Goal: Use online tool/utility: Utilize a website feature to perform a specific function

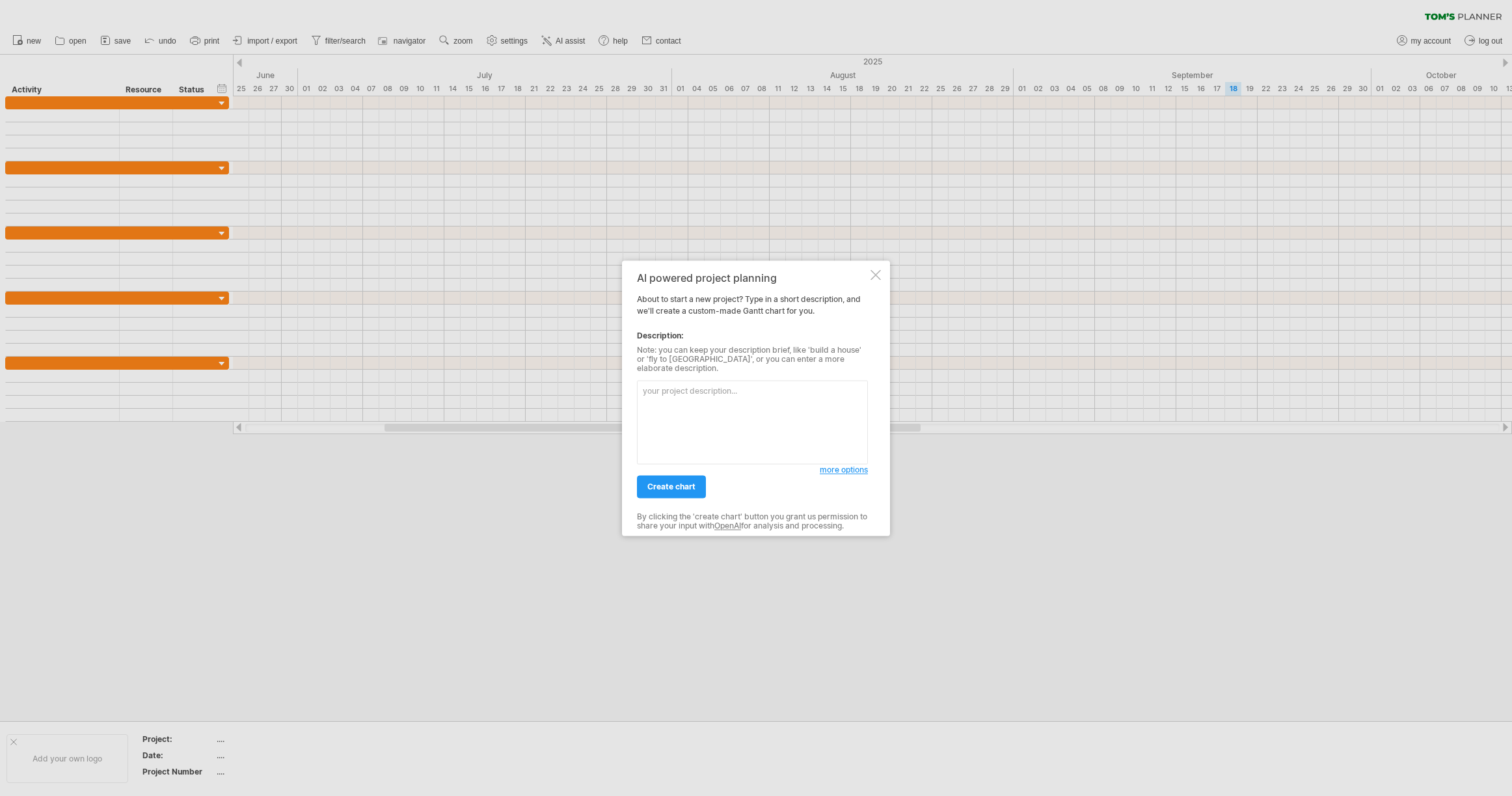
click at [829, 468] on span "more options" at bounding box center [844, 469] width 48 height 9
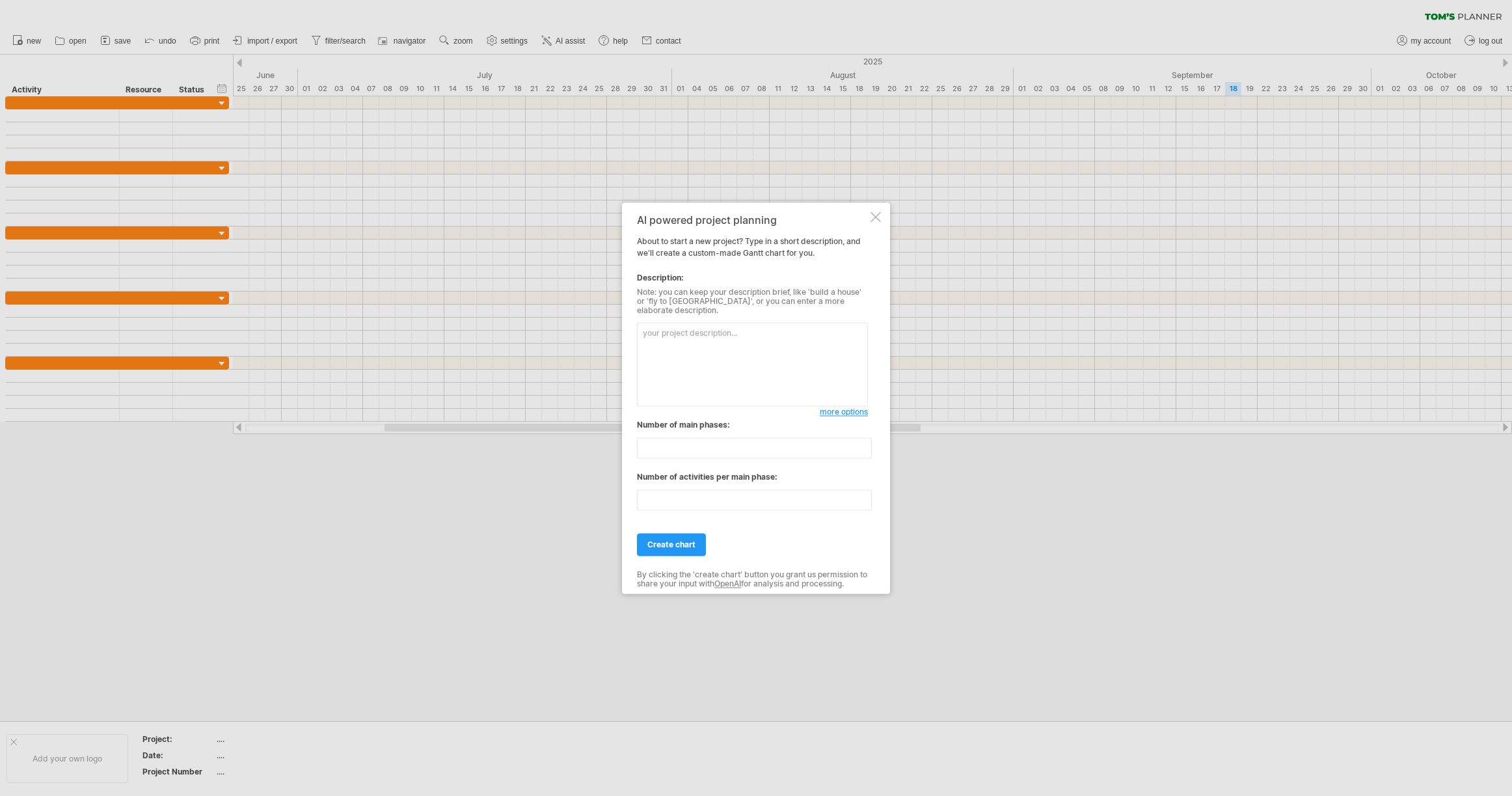
click at [698, 337] on textarea at bounding box center [752, 364] width 231 height 84
paste textarea "Staircase Framing [DATE] [DATE] Plumbing Rough In - STAGE 1 [DATE] [DATE] Bound…"
type textarea "Staircase Framing [DATE] [DATE] Plumbing Rough In - STAGE 1 [DATE] [DATE] Bound…"
click at [672, 544] on span "create chart" at bounding box center [671, 544] width 48 height 9
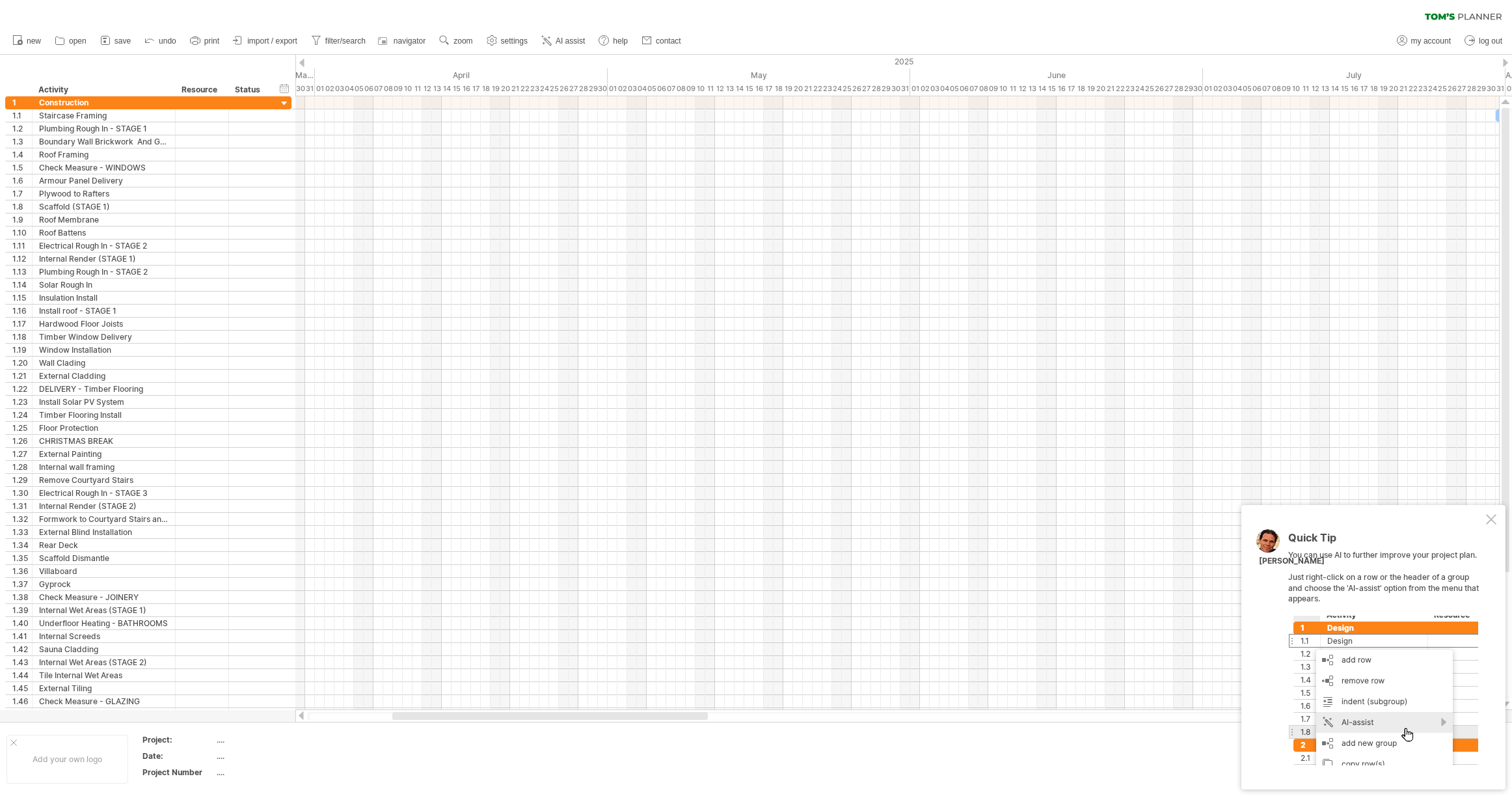
click at [571, 40] on span "AI assist" at bounding box center [570, 41] width 29 height 9
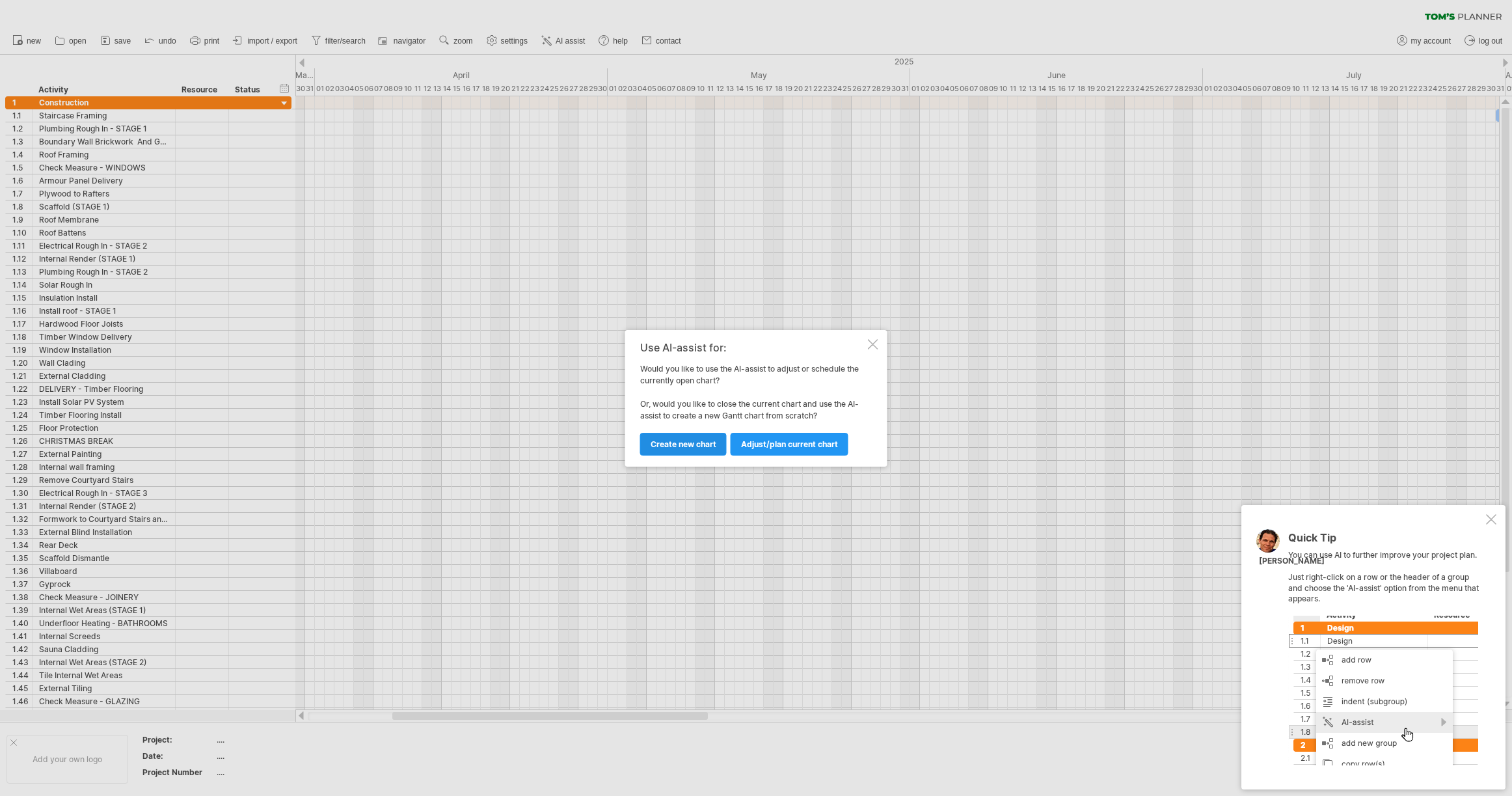
click at [684, 448] on span "Create new chart" at bounding box center [683, 443] width 66 height 9
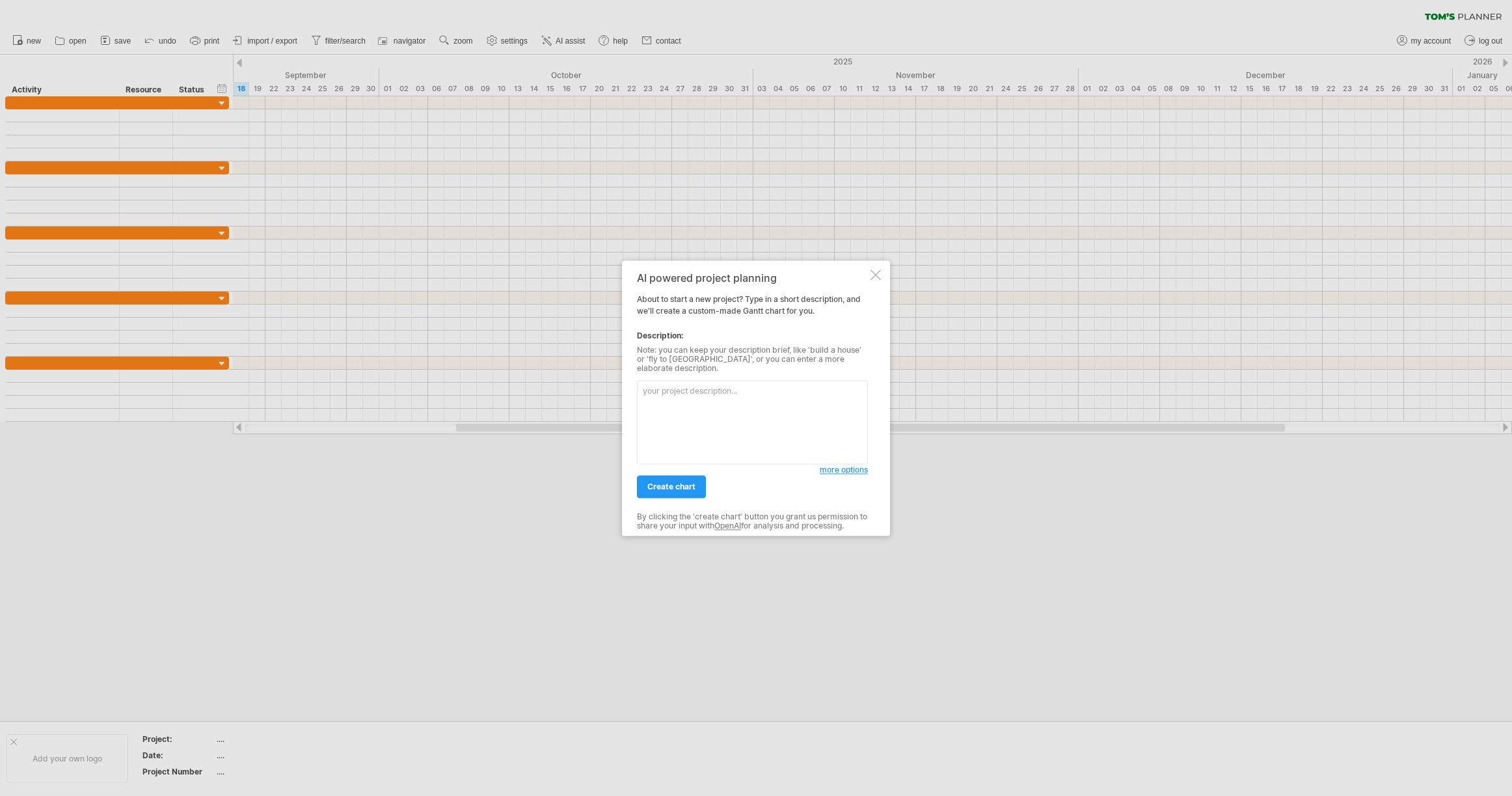
click at [834, 468] on span "more options" at bounding box center [844, 469] width 48 height 9
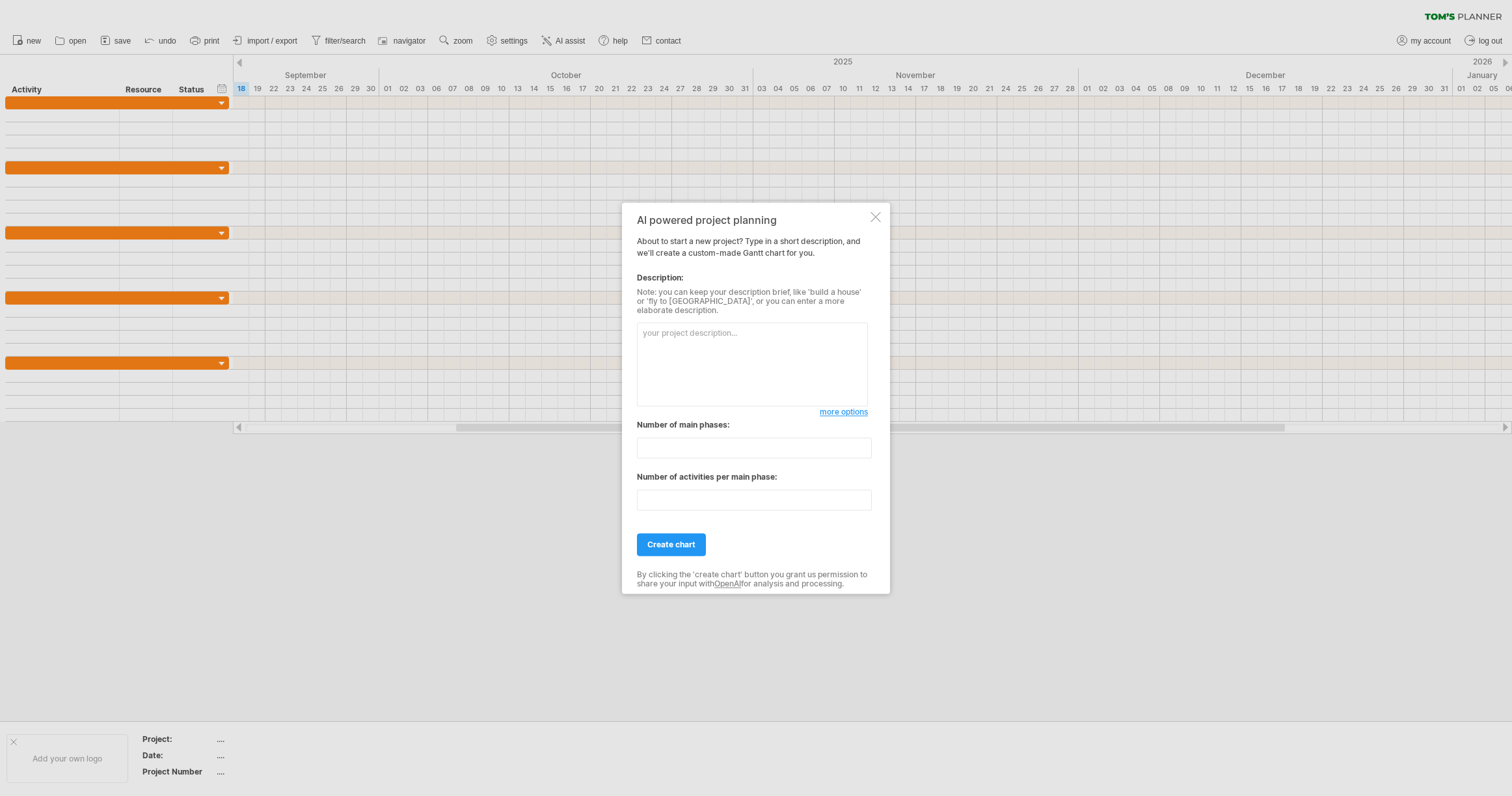
click at [668, 332] on textarea at bounding box center [752, 364] width 231 height 84
paste textarea "Site Setup [DATE] [DATE] 10 Disconnect & Temp. Services [DATE] [DATE] 5 Demolit…"
type textarea "Site Setup [DATE] [DATE] 10 Disconnect & Temp. Services [DATE] [DATE] 5 Demolit…"
click at [675, 544] on span "create chart" at bounding box center [671, 544] width 48 height 9
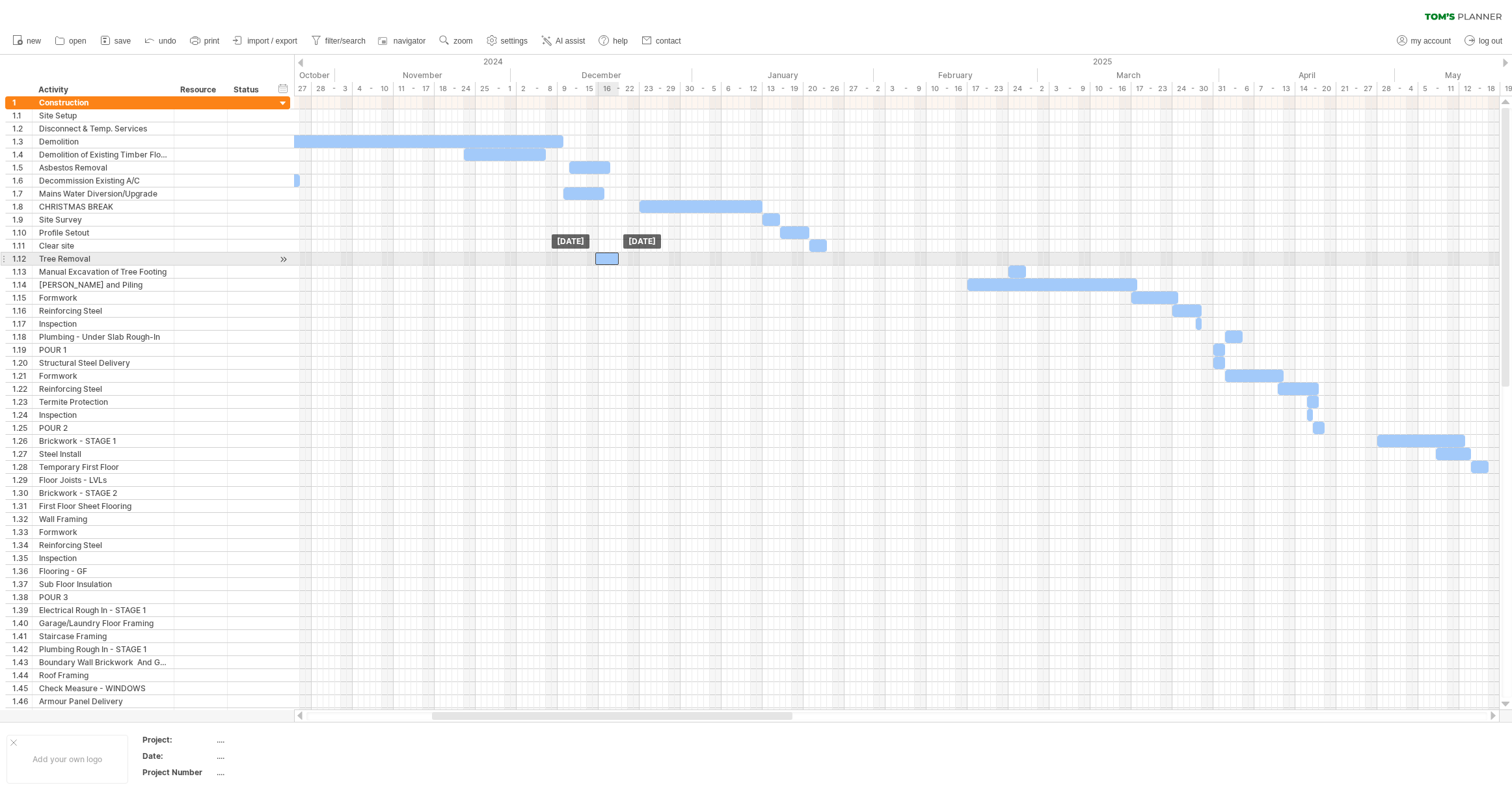
drag, startPoint x: 822, startPoint y: 256, endPoint x: 609, endPoint y: 253, distance: 213.0
click at [609, 253] on div "​" at bounding box center [607, 258] width 23 height 12
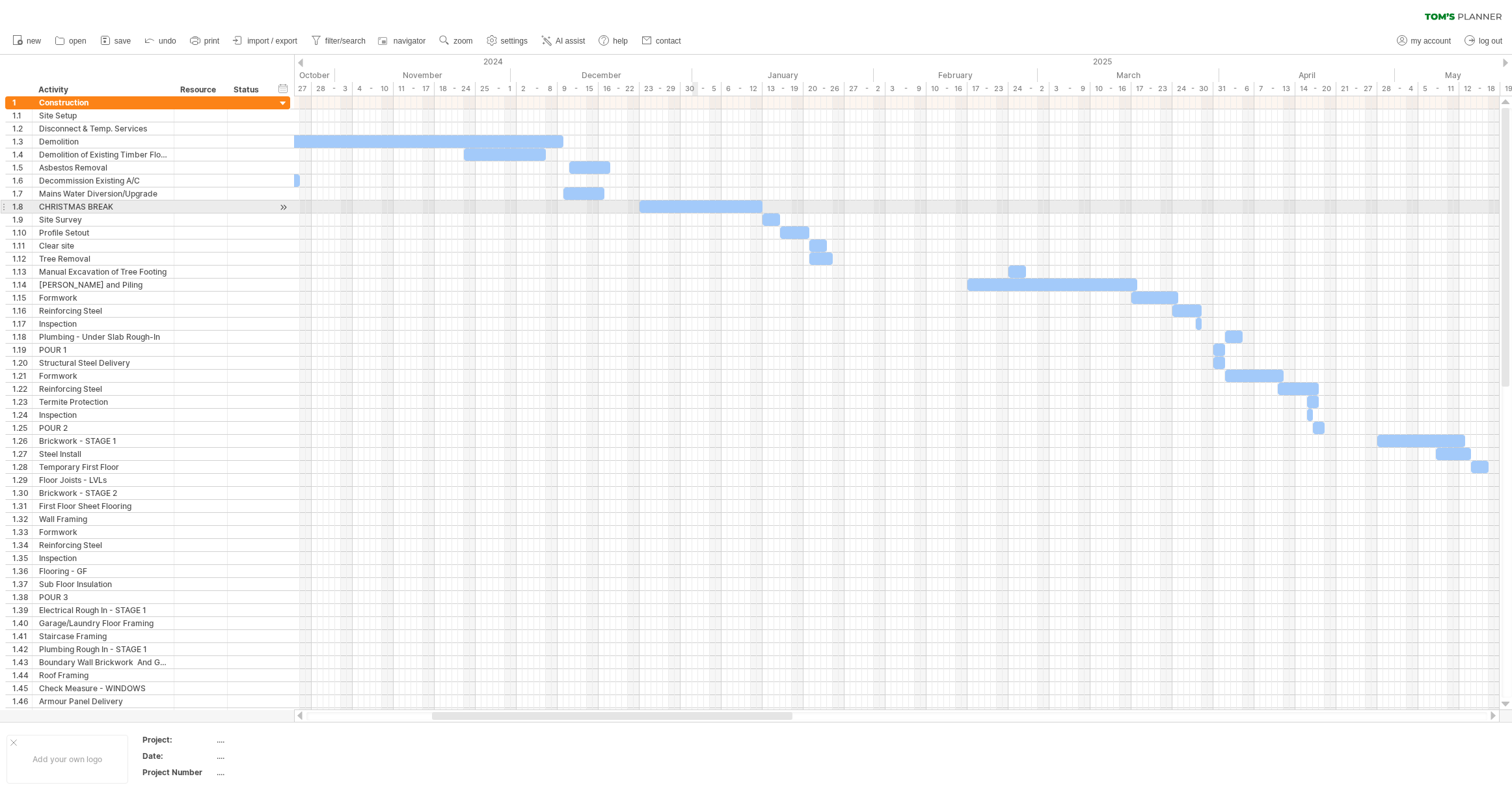
click at [695, 209] on div "​" at bounding box center [701, 206] width 123 height 12
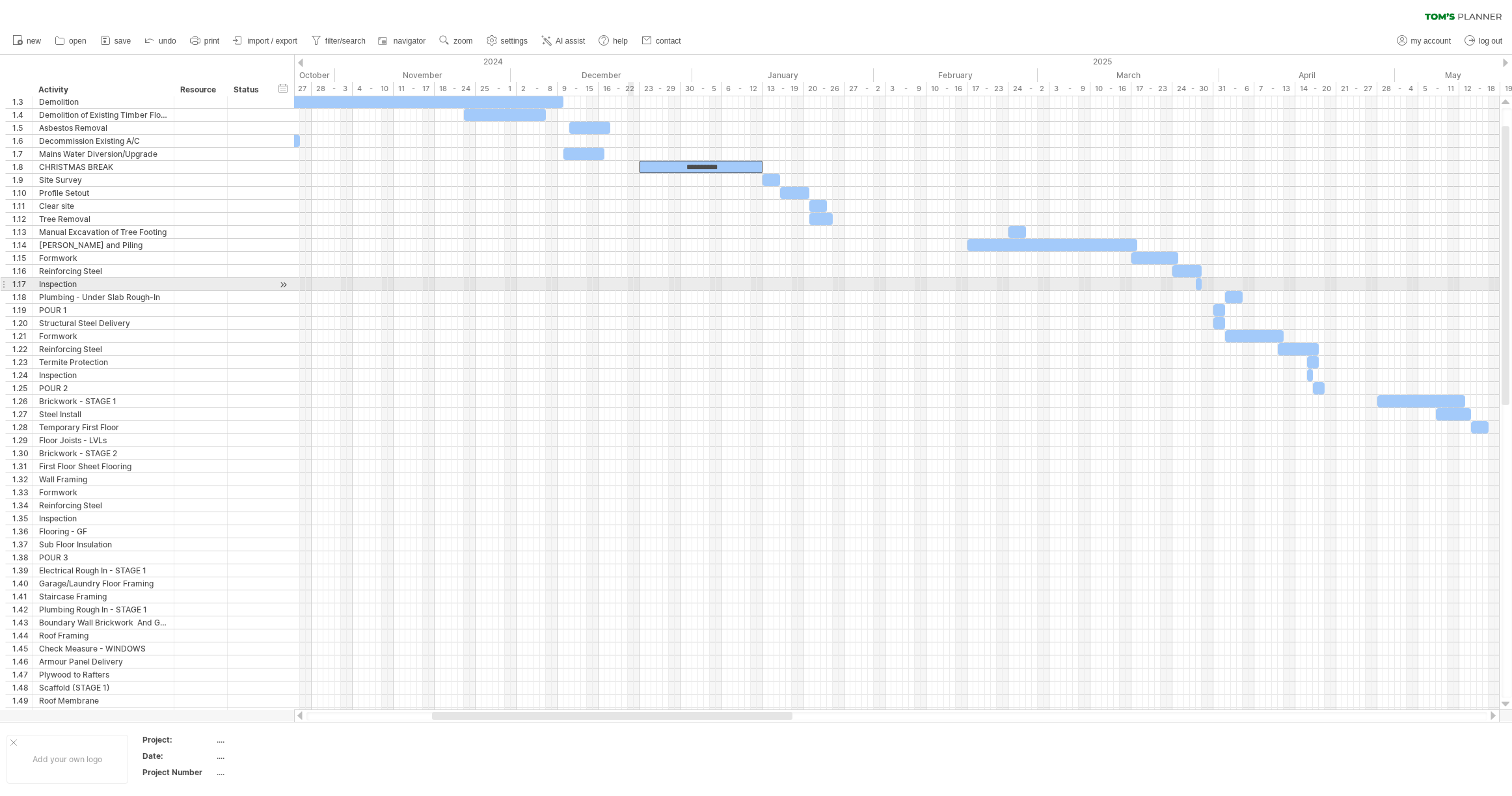
click at [633, 285] on div at bounding box center [897, 284] width 1205 height 13
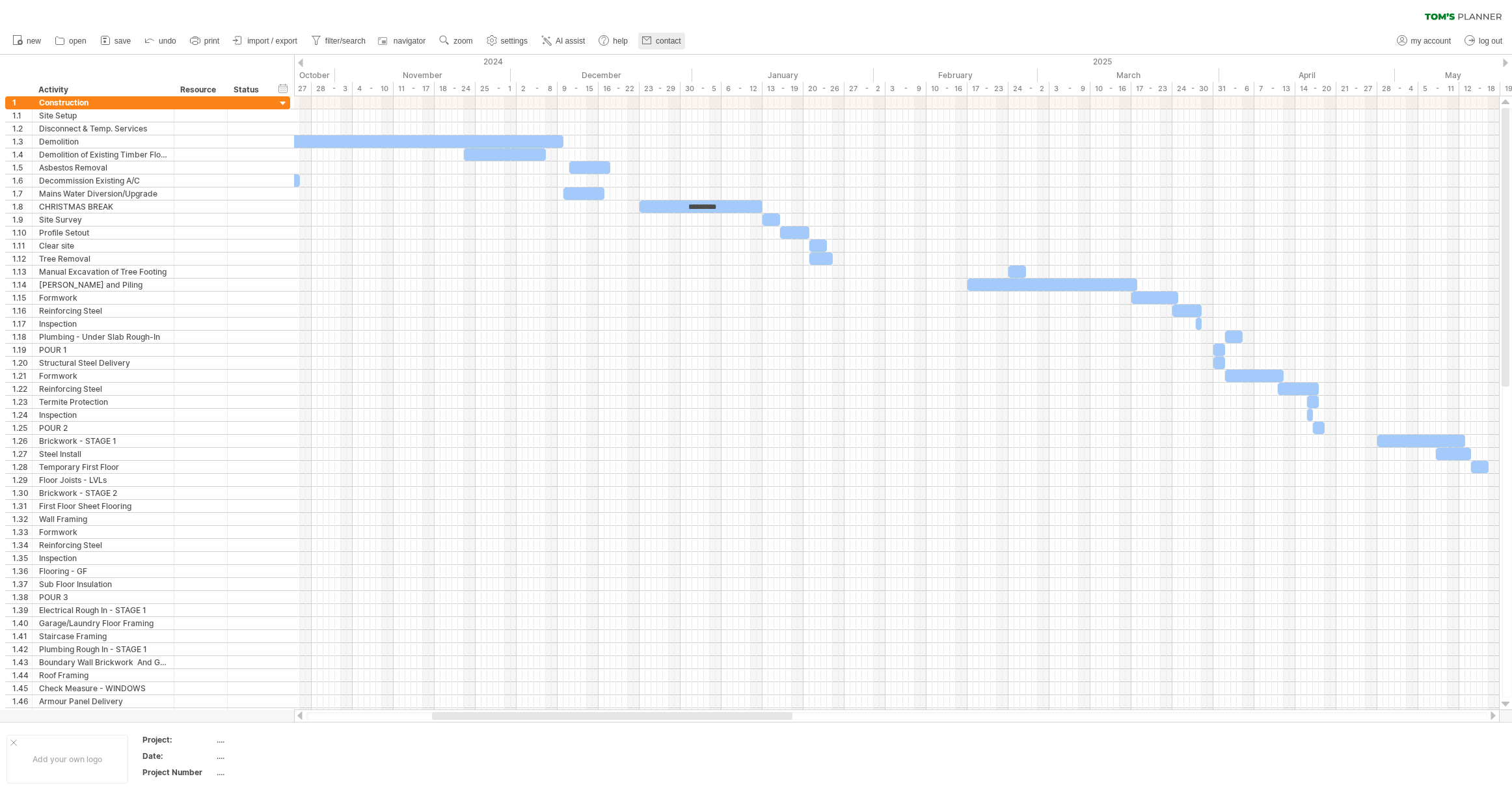
click at [670, 39] on span "contact" at bounding box center [668, 41] width 26 height 9
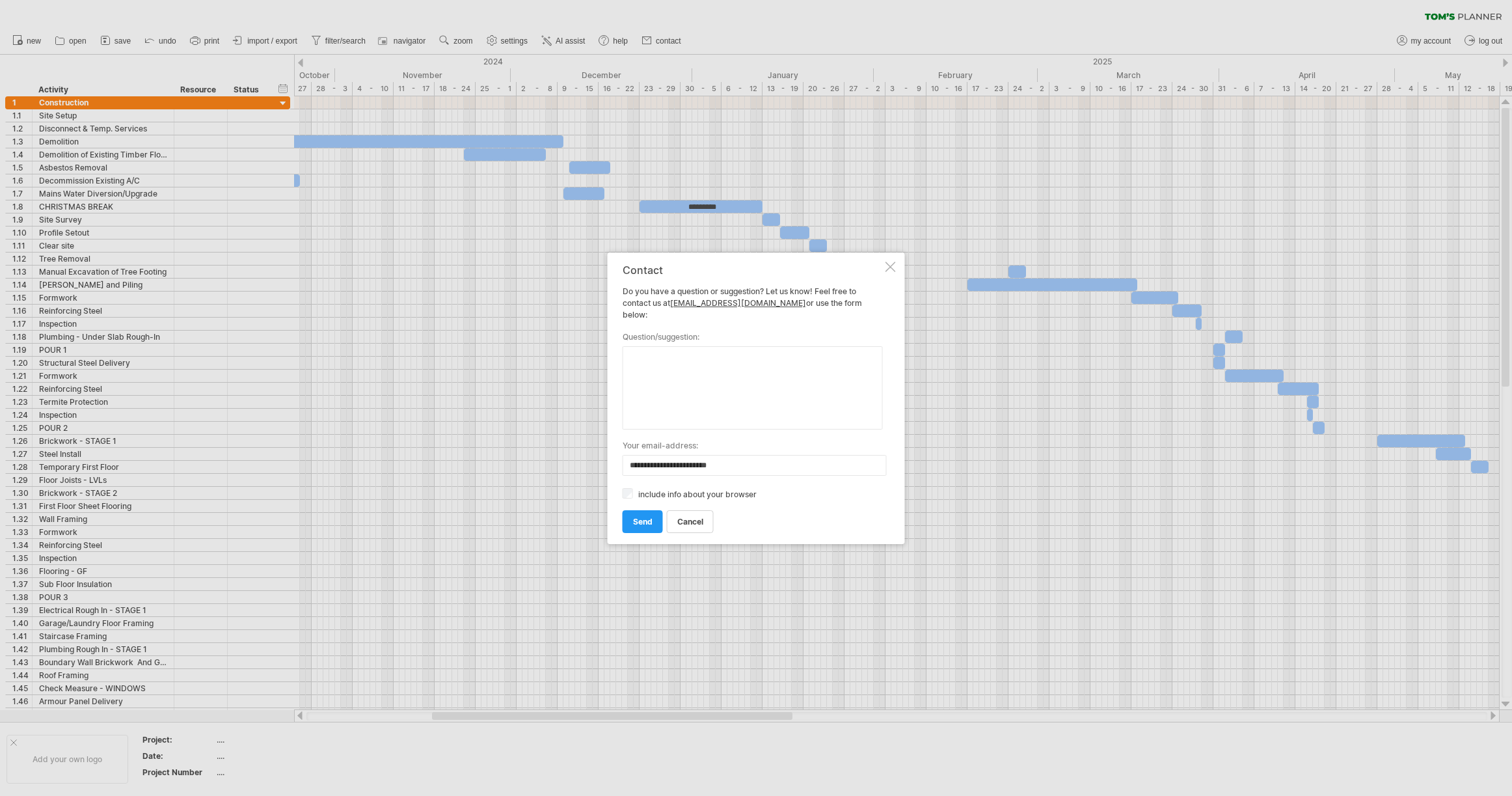
click at [892, 271] on div at bounding box center [891, 267] width 10 height 10
